Goal: Communication & Community: Answer question/provide support

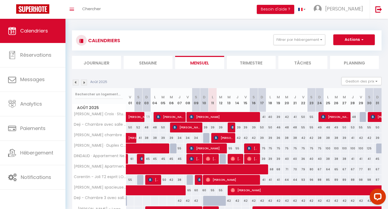
scroll to position [43, 0]
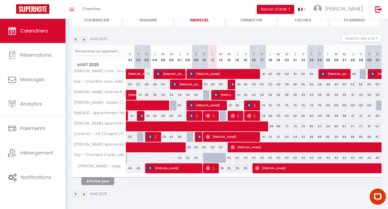
click at [94, 181] on button "Afficher plus" at bounding box center [98, 181] width 32 height 7
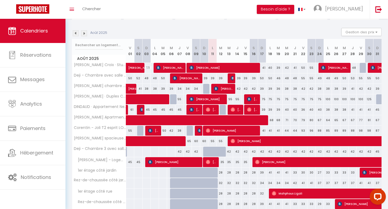
scroll to position [48, 0]
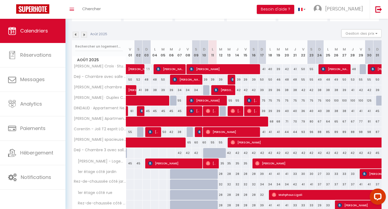
click at [239, 80] on div "39" at bounding box center [237, 80] width 8 height 10
type input "39"
type input "[DEMOGRAPHIC_DATA][DATE]"
type input "Ven 15 Août 2025"
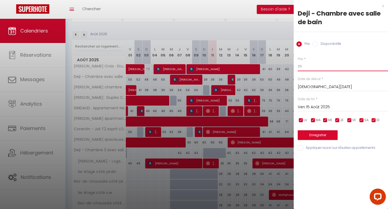
drag, startPoint x: 303, startPoint y: 65, endPoint x: 295, endPoint y: 65, distance: 8.3
click at [295, 65] on div "Prix * 39 Statut * Disponible Indisponible Date de début * [DATE] < [DATE] > Di…" at bounding box center [340, 101] width 94 height 102
type input "35"
click at [321, 136] on button "Enregistrer" at bounding box center [317, 136] width 40 height 10
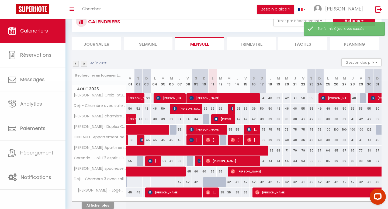
scroll to position [43, 0]
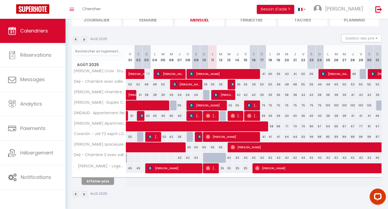
click at [270, 85] on div "50" at bounding box center [270, 85] width 8 height 10
type input "50"
type input "Lun 18 Août 2025"
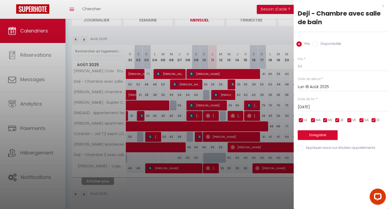
click at [309, 104] on input "[DATE]" at bounding box center [342, 107] width 90 height 7
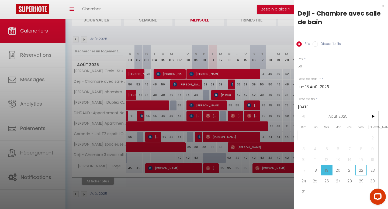
click at [362, 171] on span "22" at bounding box center [361, 170] width 12 height 11
type input "Ven 22 Août 2025"
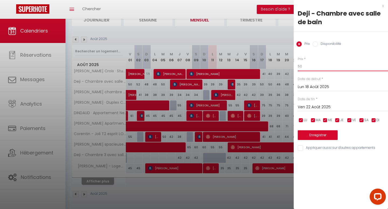
drag, startPoint x: 301, startPoint y: 64, endPoint x: 282, endPoint y: 64, distance: 18.8
click at [282, 64] on body "Questions et aide sur la MIGRATION - [GEOGRAPHIC_DATA] ouverte de 13 à 14h puis…" at bounding box center [194, 93] width 388 height 234
type input "2"
type input "3"
drag, startPoint x: 303, startPoint y: 67, endPoint x: 295, endPoint y: 67, distance: 8.9
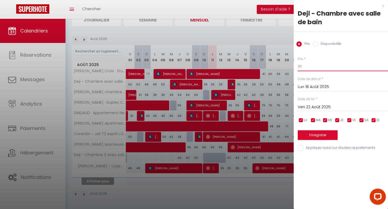
click at [295, 67] on div "Prix * 39 Statut * Disponible Indisponible Date de début * [DATE] < [DATE] > Di…" at bounding box center [340, 101] width 94 height 102
type input "35"
click at [320, 134] on button "Enregistrer" at bounding box center [317, 136] width 40 height 10
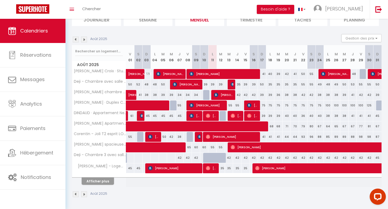
click at [238, 94] on div "42" at bounding box center [237, 95] width 8 height 10
type input "42"
type input "[DEMOGRAPHIC_DATA][DATE]"
type input "Ven 15 Août 2025"
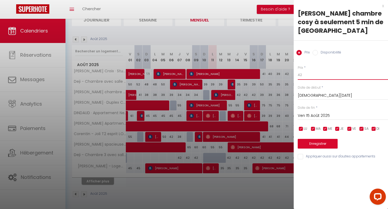
drag, startPoint x: 304, startPoint y: 74, endPoint x: 288, endPoint y: 74, distance: 16.2
click at [288, 74] on body "Questions et aide sur la MIGRATION - [GEOGRAPHIC_DATA] ouverte de 13 à 14h puis…" at bounding box center [194, 93] width 388 height 234
type input "32"
click at [324, 149] on div "Prix * 32 Statut * Disponible Indisponible Date de début * [DATE] < [DATE] > Di…" at bounding box center [340, 110] width 94 height 102
click at [324, 143] on button "Enregistrer" at bounding box center [317, 144] width 40 height 10
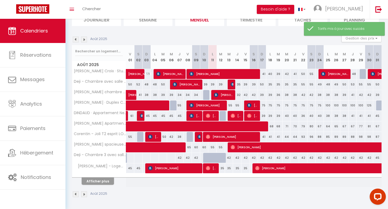
click at [269, 95] on div "39" at bounding box center [270, 95] width 8 height 10
type input "39"
type input "Lun 18 Août 2025"
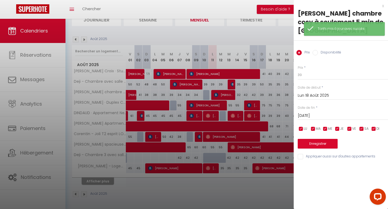
click at [320, 116] on input "[DATE]" at bounding box center [342, 116] width 90 height 7
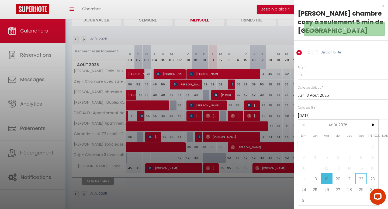
click at [359, 178] on span "22" at bounding box center [361, 179] width 12 height 11
type input "Ven 22 Août 2025"
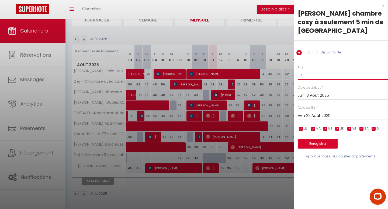
drag, startPoint x: 299, startPoint y: 73, endPoint x: 288, endPoint y: 73, distance: 11.3
click at [288, 73] on body "Questions et aide sur la MIGRATION - [GEOGRAPHIC_DATA] ouverte de 13 à 14h puis…" at bounding box center [194, 93] width 388 height 234
type input "33"
click at [319, 146] on button "Enregistrer" at bounding box center [317, 144] width 40 height 10
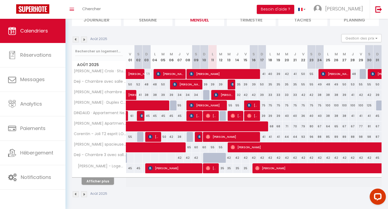
click at [262, 84] on div "50" at bounding box center [262, 85] width 8 height 10
type input "50"
type input "Dim 17 Août 2025"
type input "Lun 18 Août 2025"
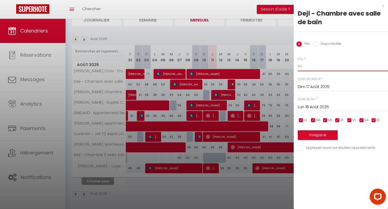
drag, startPoint x: 308, startPoint y: 68, endPoint x: 282, endPoint y: 65, distance: 25.9
click at [282, 65] on body "Questions et aide sur la MIGRATION - [GEOGRAPHIC_DATA] ouverte de 13 à 14h puis…" at bounding box center [194, 93] width 388 height 234
type input "39"
click at [315, 134] on button "Enregistrer" at bounding box center [317, 136] width 40 height 10
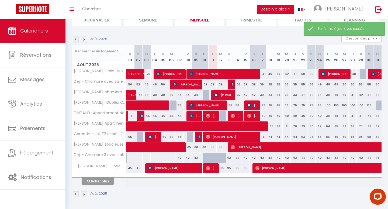
click at [304, 85] on div "55" at bounding box center [303, 85] width 8 height 10
type input "55"
type input "Ven 22 Août 2025"
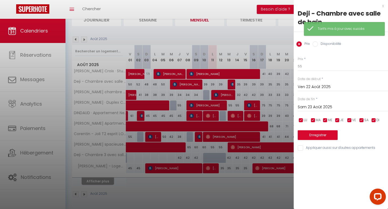
click at [314, 106] on input "Sam 23 Août 2025" at bounding box center [342, 107] width 90 height 7
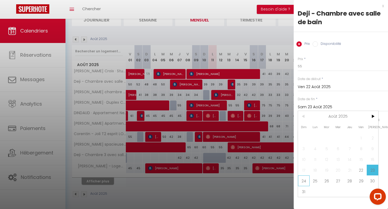
click at [302, 183] on span "24" at bounding box center [304, 181] width 12 height 11
type input "Dim 24 Août 2025"
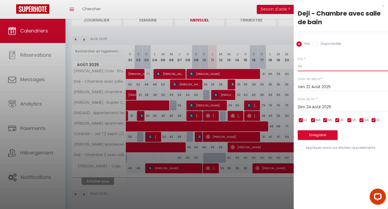
drag, startPoint x: 305, startPoint y: 65, endPoint x: 283, endPoint y: 65, distance: 21.8
click at [283, 65] on body "Questions et aide sur la MIGRATION - [GEOGRAPHIC_DATA] ouverte de 13 à 14h puis…" at bounding box center [194, 93] width 388 height 234
type input "40"
click at [311, 127] on div "Enregistrer" at bounding box center [342, 132] width 90 height 16
click at [310, 129] on div "Enregistrer" at bounding box center [342, 132] width 90 height 16
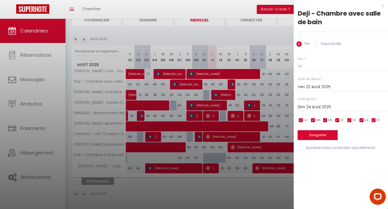
click at [310, 135] on button "Enregistrer" at bounding box center [317, 136] width 40 height 10
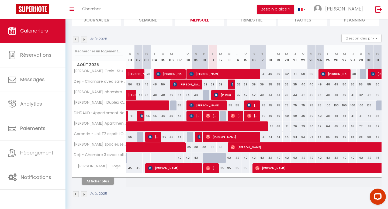
click at [320, 84] on div "49" at bounding box center [319, 85] width 8 height 10
type input "49"
type input "Dim 24 Août 2025"
type input "Lun 25 Août 2025"
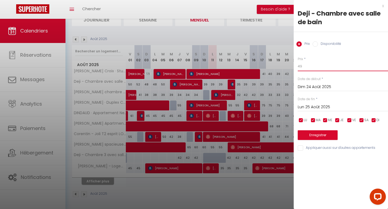
drag, startPoint x: 303, startPoint y: 66, endPoint x: 300, endPoint y: 66, distance: 3.2
click at [300, 66] on input "49" at bounding box center [342, 67] width 90 height 10
type input "4"
type input "35"
click at [316, 141] on div "Prix * 35 Statut * Disponible Indisponible Date de début * [DATE] < [DATE] > Di…" at bounding box center [340, 101] width 94 height 102
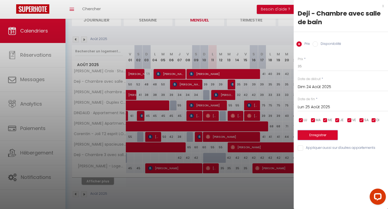
click at [316, 138] on button "Enregistrer" at bounding box center [317, 136] width 40 height 10
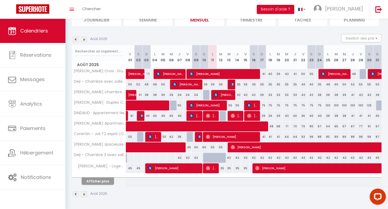
click at [327, 84] on div "48" at bounding box center [328, 85] width 8 height 10
type input "48"
type input "Lun 25 Août 2025"
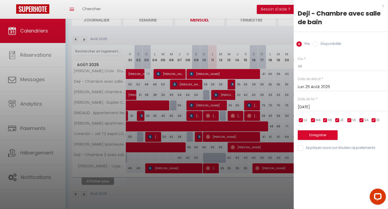
click at [317, 106] on input "[DATE]" at bounding box center [342, 107] width 90 height 7
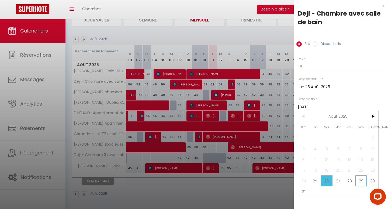
click at [363, 180] on span "29" at bounding box center [361, 181] width 12 height 11
type input "Ven 29 Août 2025"
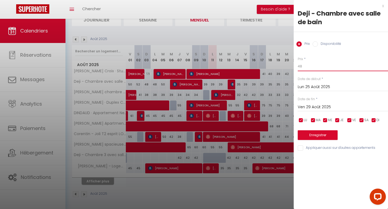
drag, startPoint x: 305, startPoint y: 64, endPoint x: 289, endPoint y: 64, distance: 15.6
click at [289, 64] on body "Questions et aide sur la MIGRATION - [GEOGRAPHIC_DATA] ouverte de 13 à 14h puis…" at bounding box center [194, 93] width 388 height 234
type input "35"
click at [320, 134] on button "Enregistrer" at bounding box center [317, 136] width 40 height 10
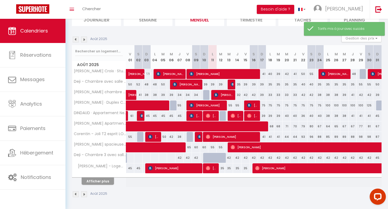
click at [360, 84] on div "55" at bounding box center [360, 85] width 8 height 10
type input "55"
type input "Ven 29 Août 2025"
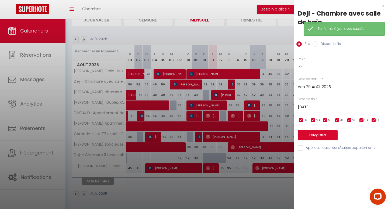
click at [318, 107] on input "[DATE]" at bounding box center [342, 107] width 90 height 7
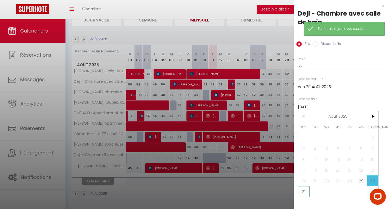
click at [299, 191] on span "31" at bounding box center [304, 192] width 12 height 11
type input "Dim 31 Août 2025"
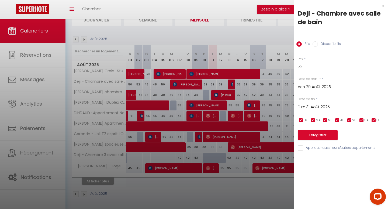
drag, startPoint x: 304, startPoint y: 69, endPoint x: 293, endPoint y: 69, distance: 10.5
click at [293, 69] on div "Prix * 55 Statut * Disponible Indisponible Date de début * [DATE] < [DATE] > Di…" at bounding box center [340, 101] width 94 height 102
type input "40"
click at [316, 133] on button "Enregistrer" at bounding box center [317, 136] width 40 height 10
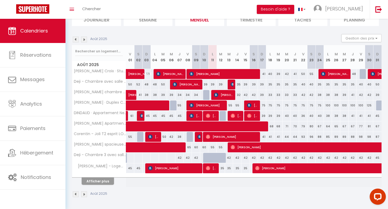
click at [303, 95] on div "42" at bounding box center [303, 95] width 8 height 10
type input "42"
type input "Ven 22 Août 2025"
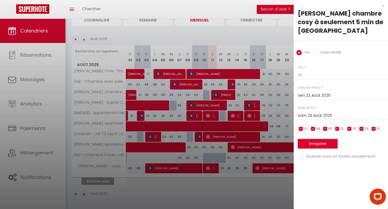
click at [310, 117] on input "Sam 23 Août 2025" at bounding box center [342, 116] width 90 height 7
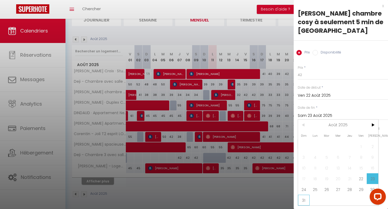
click at [303, 197] on span "31" at bounding box center [304, 200] width 12 height 11
type input "Dim 31 Août 2025"
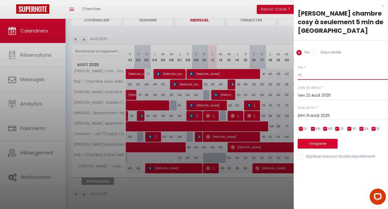
drag, startPoint x: 303, startPoint y: 75, endPoint x: 291, endPoint y: 75, distance: 11.8
click at [291, 75] on body "Questions et aide sur la MIGRATION - [GEOGRAPHIC_DATA] ouverte de 13 à 14h puis…" at bounding box center [194, 93] width 388 height 234
type input "38"
click at [312, 145] on button "Enregistrer" at bounding box center [317, 144] width 40 height 10
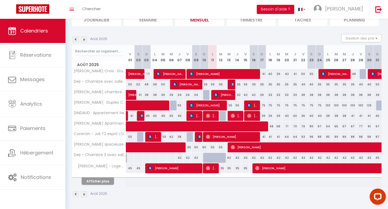
click at [327, 95] on div "38" at bounding box center [328, 95] width 8 height 10
type input "38"
type input "Lun 25 Août 2025"
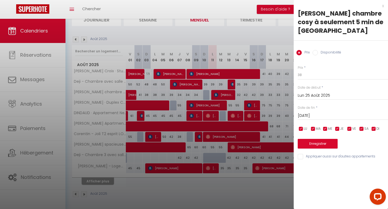
click at [313, 116] on input "[DATE]" at bounding box center [342, 116] width 90 height 7
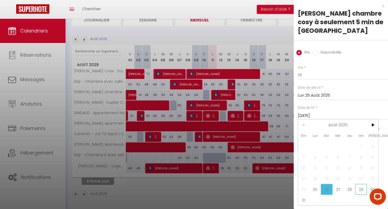
click at [361, 191] on span "29" at bounding box center [361, 189] width 12 height 11
type input "Ven 29 Août 2025"
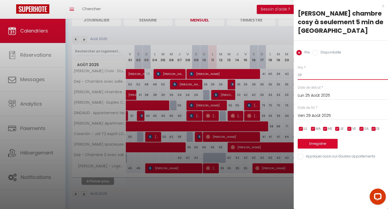
click at [303, 76] on input "38" at bounding box center [342, 75] width 90 height 10
type input "34"
click at [314, 143] on button "Enregistrer" at bounding box center [317, 144] width 40 height 10
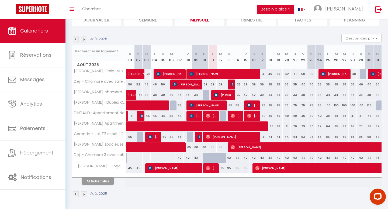
click at [328, 86] on div "35" at bounding box center [328, 85] width 8 height 10
type input "35"
type input "Lun 25 Août 2025"
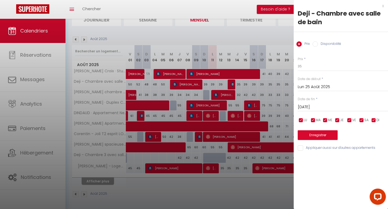
click at [320, 107] on input "[DATE]" at bounding box center [342, 107] width 90 height 7
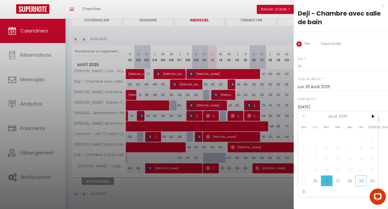
click at [357, 180] on span "29" at bounding box center [361, 181] width 12 height 11
type input "Ven 29 Août 2025"
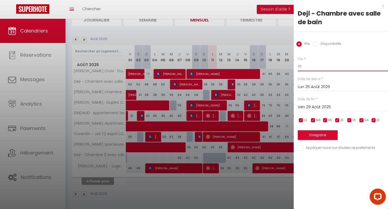
click at [304, 68] on input "35" at bounding box center [342, 67] width 90 height 10
type input "36"
click at [316, 136] on button "Enregistrer" at bounding box center [317, 136] width 40 height 10
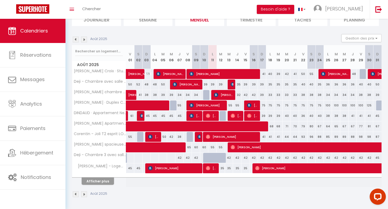
click at [229, 158] on div "42" at bounding box center [229, 158] width 8 height 10
type input "42"
type input "Mer 13 Août 2025"
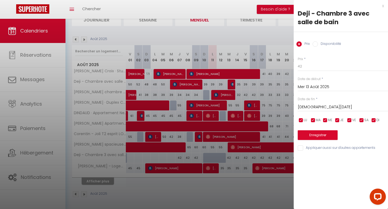
click at [317, 106] on input "[DEMOGRAPHIC_DATA][DATE]" at bounding box center [342, 107] width 90 height 7
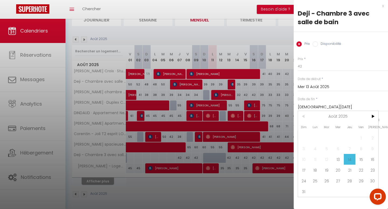
click at [317, 106] on input "[DEMOGRAPHIC_DATA][DATE]" at bounding box center [342, 107] width 90 height 7
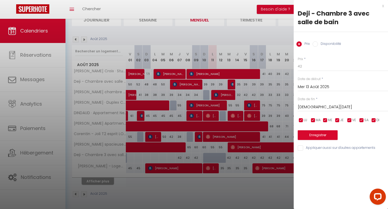
click at [317, 106] on input "[DEMOGRAPHIC_DATA][DATE]" at bounding box center [342, 107] width 90 height 7
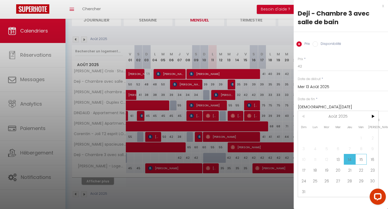
click at [360, 155] on span "15" at bounding box center [361, 159] width 12 height 11
type input "Ven 15 Août 2025"
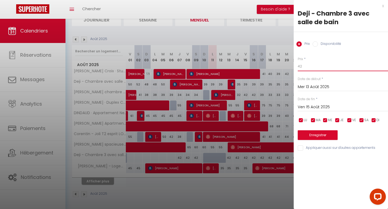
drag, startPoint x: 303, startPoint y: 66, endPoint x: 290, endPoint y: 66, distance: 13.2
click at [290, 66] on body "Questions et aide sur la MIGRATION - [GEOGRAPHIC_DATA] ouverte de 13 à 14h puis…" at bounding box center [194, 93] width 388 height 234
type input "35"
click at [316, 135] on button "Enregistrer" at bounding box center [317, 136] width 40 height 10
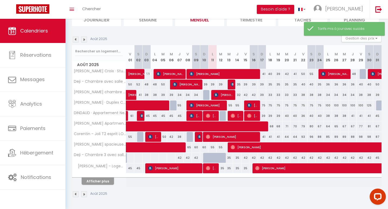
click at [269, 157] on div "42" at bounding box center [270, 158] width 8 height 10
type input "42"
type input "Lun 18 Août 2025"
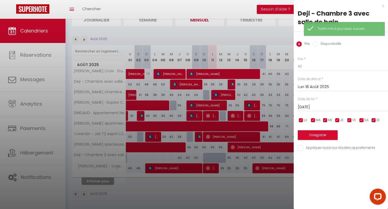
click at [313, 108] on input "[DATE]" at bounding box center [342, 107] width 90 height 7
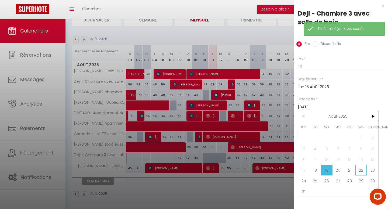
click at [358, 167] on span "22" at bounding box center [361, 170] width 12 height 11
type input "Ven 22 Août 2025"
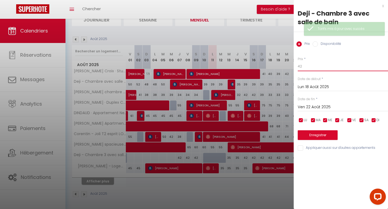
drag, startPoint x: 303, startPoint y: 67, endPoint x: 291, endPoint y: 67, distance: 11.6
click at [292, 67] on body "Questions et aide sur la MIGRATION - [GEOGRAPHIC_DATA] ouverte de 13 à 14h puis…" at bounding box center [194, 93] width 388 height 234
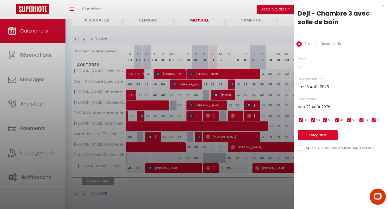
type input "35"
click at [322, 135] on button "Enregistrer" at bounding box center [317, 136] width 40 height 10
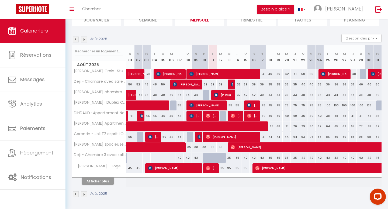
click at [328, 158] on div "42" at bounding box center [328, 158] width 8 height 10
type input "42"
type input "Lun 25 Août 2025"
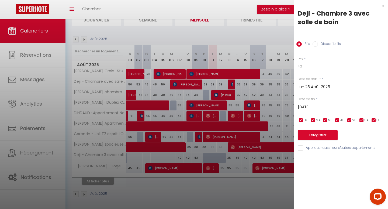
click at [319, 100] on div "Date de fin * [DATE] < [DATE] > Dim Lun Mar Mer Jeu Ven Sam 1 2 3 4 5 6 7 8 9 1…" at bounding box center [342, 104] width 90 height 15
click at [319, 104] on input "[DATE]" at bounding box center [342, 107] width 90 height 7
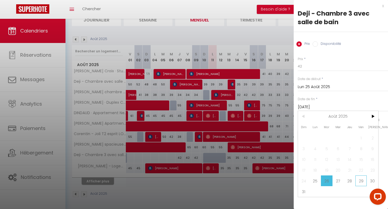
drag, startPoint x: 303, startPoint y: 191, endPoint x: 361, endPoint y: 179, distance: 59.3
click at [361, 179] on div "Dim Lun Mar Mer Jeu Ven Sam 1 2 3 4 5 6 7 8 9 10 11 12 13 14 15 16 17 18 19 20 …" at bounding box center [338, 154] width 80 height 86
click at [361, 179] on span "29" at bounding box center [361, 181] width 12 height 11
type input "Ven 29 Août 2025"
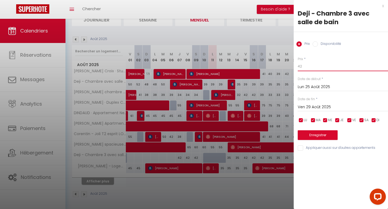
drag, startPoint x: 308, startPoint y: 69, endPoint x: 297, endPoint y: 69, distance: 10.5
click at [297, 69] on input "42" at bounding box center [342, 67] width 90 height 10
type input "35"
click at [322, 138] on button "Enregistrer" at bounding box center [317, 136] width 40 height 10
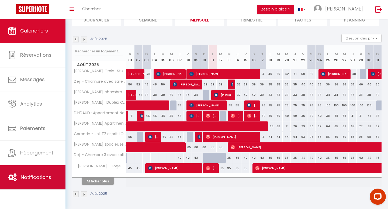
click at [40, 179] on span "Notifications" at bounding box center [36, 177] width 30 height 7
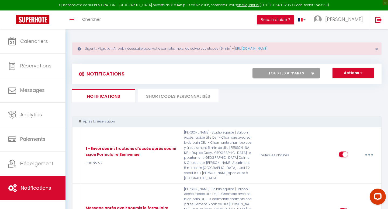
click at [173, 101] on li "SHORTCODES PERSONNALISÉS" at bounding box center [178, 95] width 81 height 13
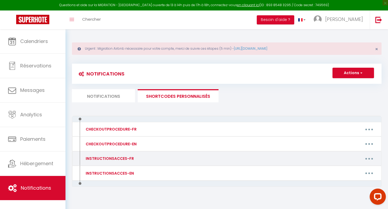
click at [371, 158] on button "button" at bounding box center [368, 159] width 15 height 9
click at [339, 170] on link "Editer" at bounding box center [355, 171] width 40 height 9
type input "INSTRUCTIONSACCES-FR"
type textarea "Bonjour"
type textarea "👋 Bonjour et bienvenue [GUEST:FIRST_NAME] ! On est ravis de vous accueillir 😊 V…"
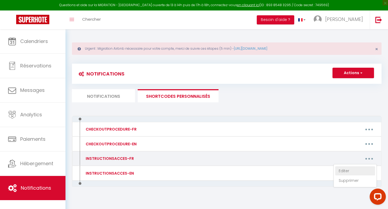
type textarea "👋 Bonjour et bienvenue [GUEST:FIRST_NAME] ! Nous sommes ravis de vous accueilli…"
type textarea "👋 Loremip do Sitametco [ADIPI:ELITS_DOEI] ! Tempo incidid utlabor e dolor magna…"
type textarea "👋 Bonjour et bienvenue [GUEST:FIRST_NAME] ! Nous sommes ravis de vous accueilli…"
type textarea "👋 Loremip do sitametco [ADIPI:ELITS_DOEI] ! Te inc utlab et dolo magnaaliqu 😊 E…"
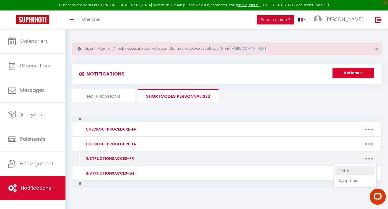
type textarea "👋 Loremip do sitametco ! Adip elitse doeiu te inci utlaboreet dolo magna aliqua…"
type textarea "👋 Bonjour et bienvenue [GUEST:FIRST_NAME], La porte d'entrée de l'immeuble ce s…"
type textarea "👋 Loremip do sitametco ! Adip elitse doeiu te inci utlaboreet dolo magna aliqua…"
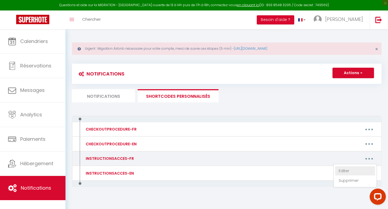
type textarea "👋 Bonjour et bienvenue [GUEST:FIRST_NAME] ! On est ravis de vous accueillir 😊 V…"
type textarea "👋 Loremip do sitametco ! Adip elitse doeiu te inci utlaboreet dolo magna aliqua…"
type textarea "👋 Bonjour et bienvenue [GUEST:FIRST_NAME] ! Nous vous accueillons avec grand pl…"
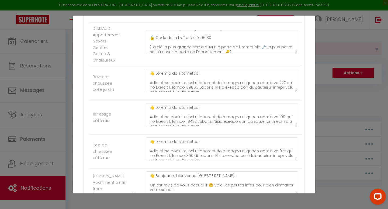
scroll to position [20, 0]
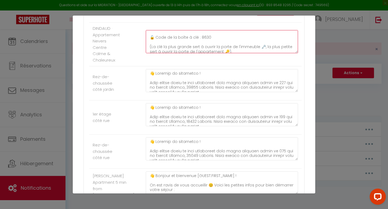
drag, startPoint x: 208, startPoint y: 57, endPoint x: 199, endPoint y: 57, distance: 8.4
click at [199, 53] on textarea "👋 Bonjour et bienvenue [GUEST:FIRST_NAME], La porte d'entrée de l'immeuble ce s…" at bounding box center [222, 41] width 152 height 23
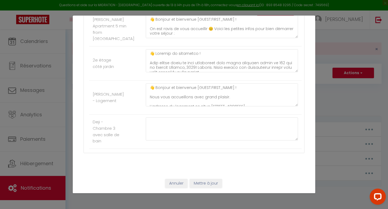
type textarea "👋 Bonjour et bienvenue [GUEST:FIRST_NAME], La porte d'entrée de l'immeuble ce s…"
click at [206, 183] on button "Mettre à jour" at bounding box center [206, 183] width 32 height 9
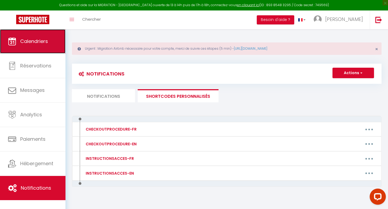
click at [49, 44] on link "Calendriers" at bounding box center [32, 41] width 65 height 24
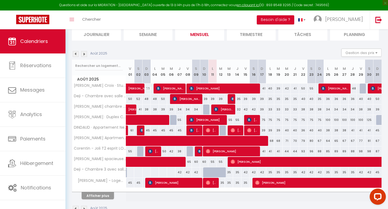
scroll to position [76, 0]
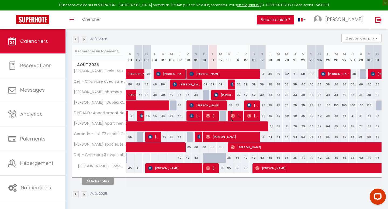
click at [235, 118] on span "[PERSON_NAME]" at bounding box center [235, 116] width 11 height 10
select select "OK"
select select "0"
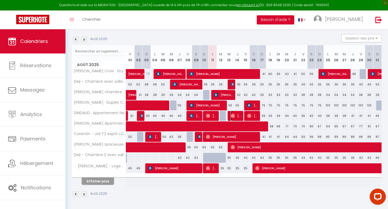
select select "1"
select select
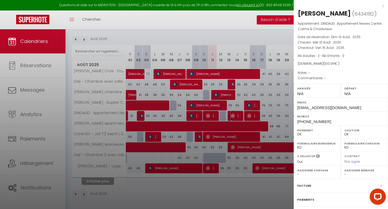
scroll to position [47, 0]
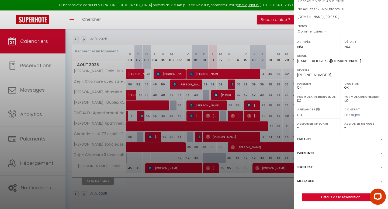
click at [310, 180] on label "Messages" at bounding box center [305, 181] width 16 height 6
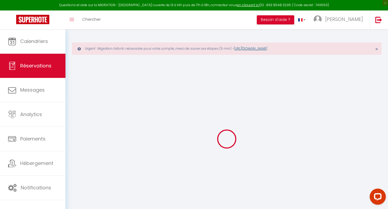
select select
checkbox input "false"
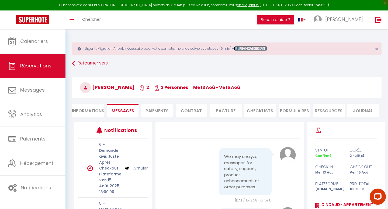
click at [254, 48] on link "[URL][DOMAIN_NAME]" at bounding box center [250, 48] width 33 height 5
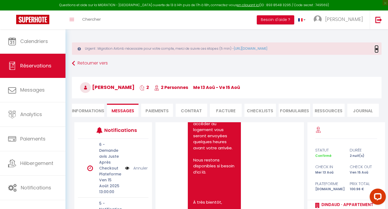
click at [376, 50] on span "×" at bounding box center [376, 49] width 3 height 7
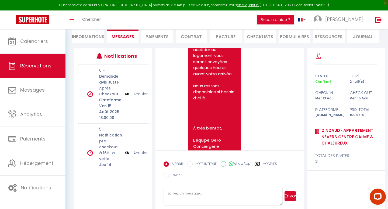
scroll to position [58, 0]
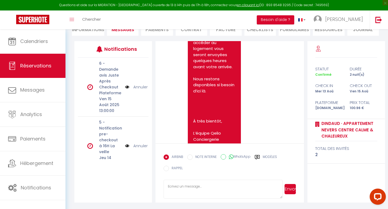
click at [198, 185] on textarea at bounding box center [222, 189] width 119 height 19
type textarea "Voici le nouveau code de la boite à clé : 9640 N'hésitez pas si besoin !"
click at [294, 188] on button "Envoyer" at bounding box center [289, 189] width 11 height 10
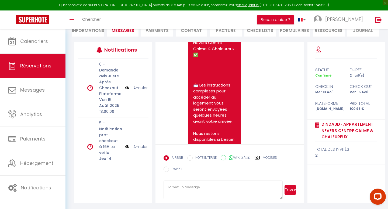
scroll to position [764, 0]
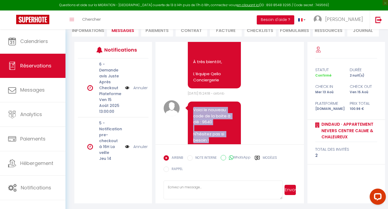
drag, startPoint x: 215, startPoint y: 124, endPoint x: 190, endPoint y: 86, distance: 45.3
click at [190, 102] on div "Voici le nouveau code de la boite à clé : 9640 N'hésitez pas si besoin !" at bounding box center [214, 125] width 53 height 47
copy pre "Voici le nouveau code de la boite à clé : 9640 N'hésitez pas si besoin !"
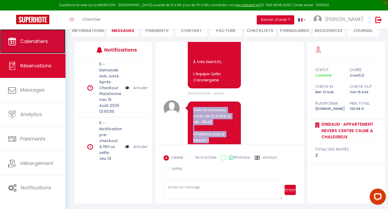
click at [48, 38] on span "Calendriers" at bounding box center [34, 41] width 28 height 7
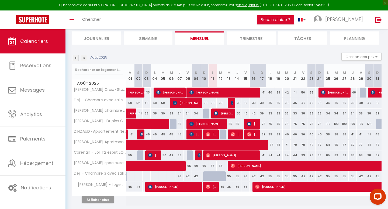
scroll to position [76, 0]
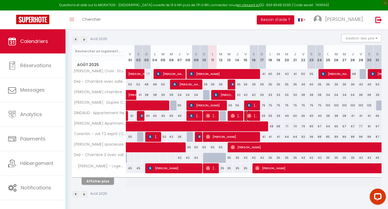
click at [254, 116] on span "[PERSON_NAME]" at bounding box center [252, 116] width 11 height 10
select select "OK"
select select "0"
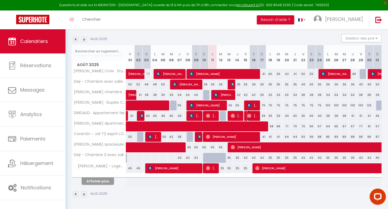
select select "1"
select select
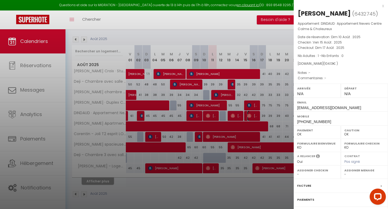
scroll to position [47, 0]
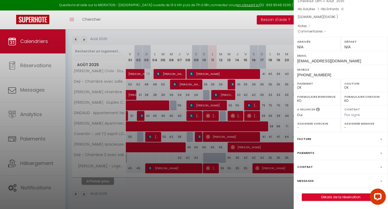
click at [308, 184] on label "Messages" at bounding box center [305, 181] width 16 height 6
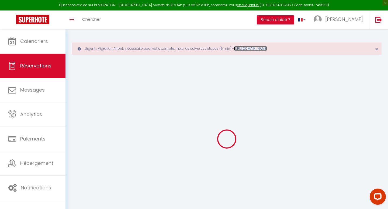
click at [260, 48] on link "[URL][DOMAIN_NAME]" at bounding box center [250, 48] width 33 height 5
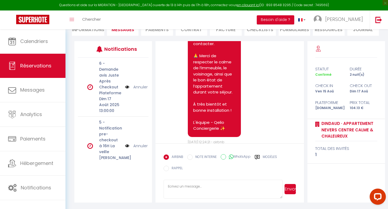
scroll to position [740, 0]
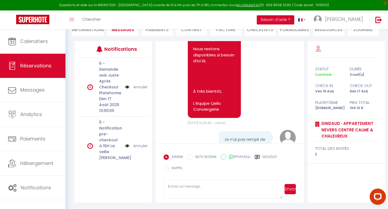
click at [187, 189] on textarea at bounding box center [222, 189] width 119 height 19
paste textarea "Voici le nouveau code de la boite à clé : 9640 N'hésitez pas si besoin !"
type textarea "Voici le nouveau code de la boite à clé : 9640 N'hésitez pas si besoin !"
click at [294, 190] on button "Envoyer" at bounding box center [289, 189] width 11 height 10
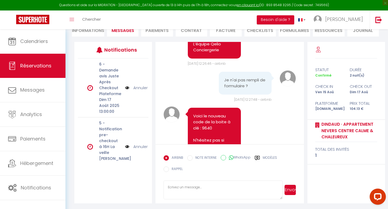
scroll to position [81, 0]
